Goal: Transaction & Acquisition: Purchase product/service

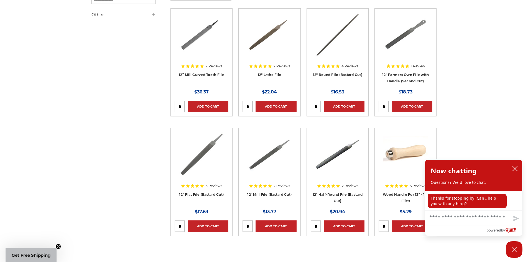
scroll to position [139, 0]
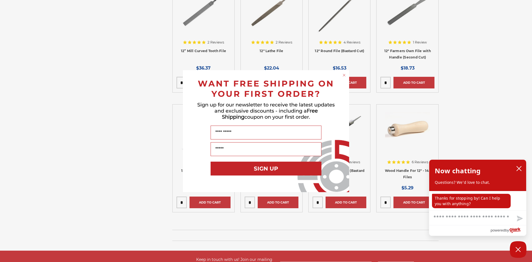
click at [343, 77] on circle "Close dialog" at bounding box center [344, 74] width 5 height 5
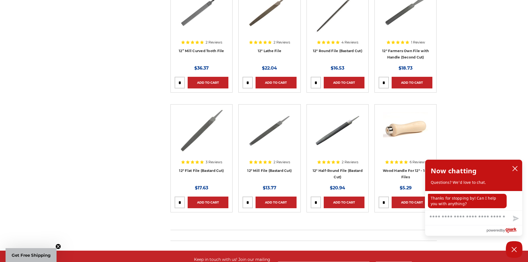
click at [269, 22] on img at bounding box center [269, 11] width 44 height 44
